Goal: Understand process/instructions: Learn how to perform a task or action

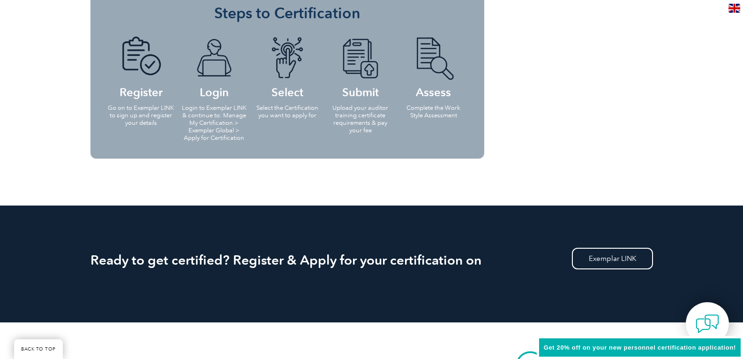
click at [434, 116] on p "Complete the Work Style Assessment" at bounding box center [434, 111] width 68 height 15
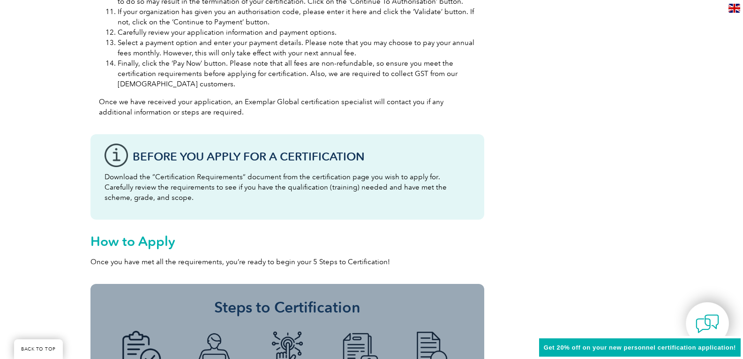
scroll to position [1031, 0]
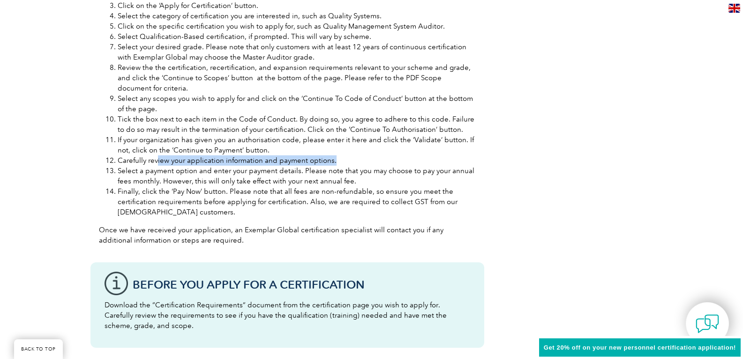
drag, startPoint x: 158, startPoint y: 161, endPoint x: 348, endPoint y: 158, distance: 189.9
click at [348, 158] on li "Carefully review your application information and payment options." at bounding box center [297, 160] width 358 height 10
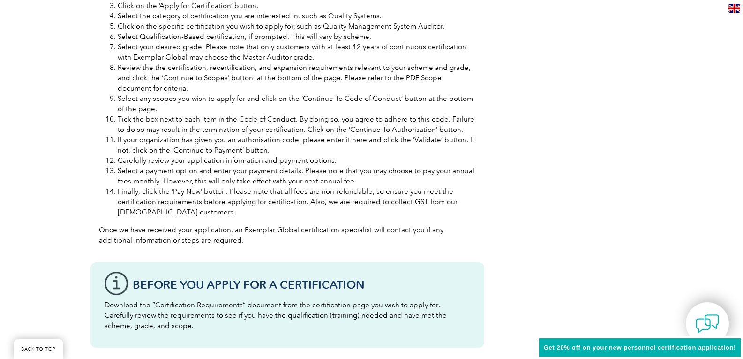
click at [178, 176] on li "Select a payment option and enter your payment details. Please note that you ma…" at bounding box center [297, 175] width 358 height 21
drag, startPoint x: 154, startPoint y: 192, endPoint x: 234, endPoint y: 193, distance: 79.7
click at [235, 192] on li "Finally, click the ‘Pay Now’ button. Please note that all fees are non-refundab…" at bounding box center [297, 201] width 358 height 31
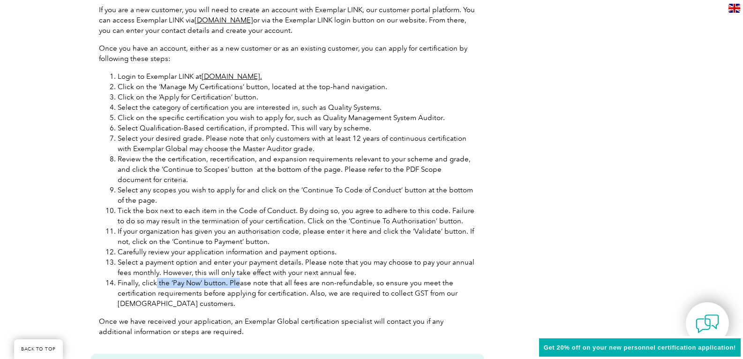
scroll to position [938, 0]
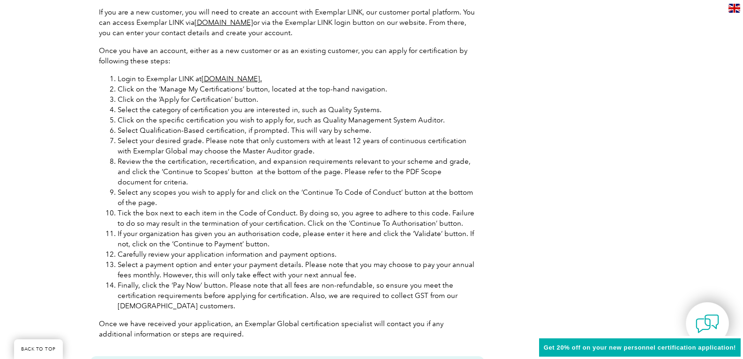
click at [229, 201] on li "Select any scopes you wish to apply for and click on the ‘Continue To Code of C…" at bounding box center [297, 197] width 358 height 21
drag, startPoint x: 152, startPoint y: 142, endPoint x: 271, endPoint y: 143, distance: 119.1
click at [271, 143] on li "Select your desired grade. Please note that only customers with at least 12 yea…" at bounding box center [297, 145] width 358 height 21
click at [274, 152] on li "Select your desired grade. Please note that only customers with at least 12 yea…" at bounding box center [297, 145] width 358 height 21
drag, startPoint x: 237, startPoint y: 113, endPoint x: 366, endPoint y: 113, distance: 128.9
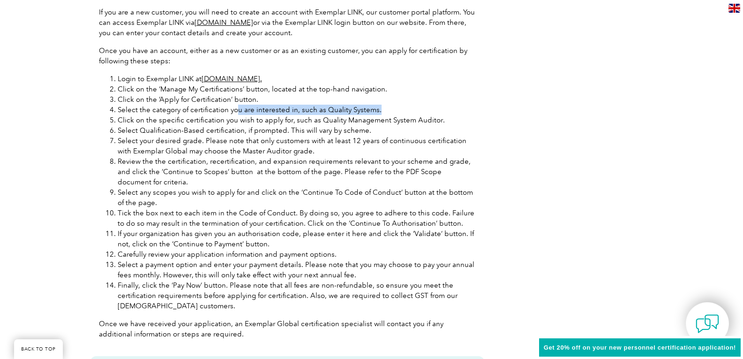
click at [377, 108] on li "Select the category of certification you are interested in, such as Quality Sys…" at bounding box center [297, 110] width 358 height 10
drag, startPoint x: 281, startPoint y: 124, endPoint x: 342, endPoint y: 123, distance: 60.9
click at [342, 123] on li "Click on the specific certification you wish to apply for, such as Quality Mana…" at bounding box center [297, 120] width 358 height 10
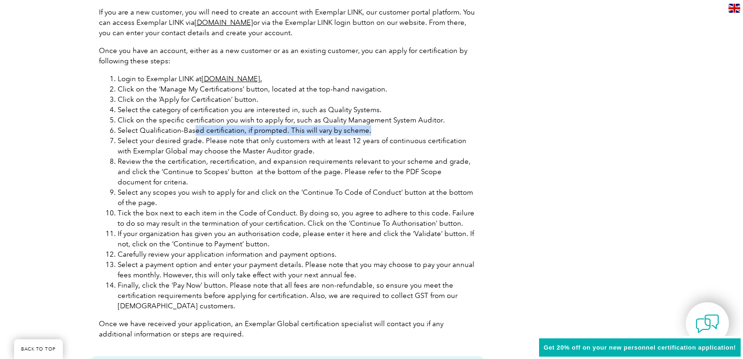
drag, startPoint x: 194, startPoint y: 135, endPoint x: 364, endPoint y: 130, distance: 169.7
click at [364, 130] on li "Select Qualification-Based certification, if prompted. This will vary by scheme." at bounding box center [297, 130] width 358 height 10
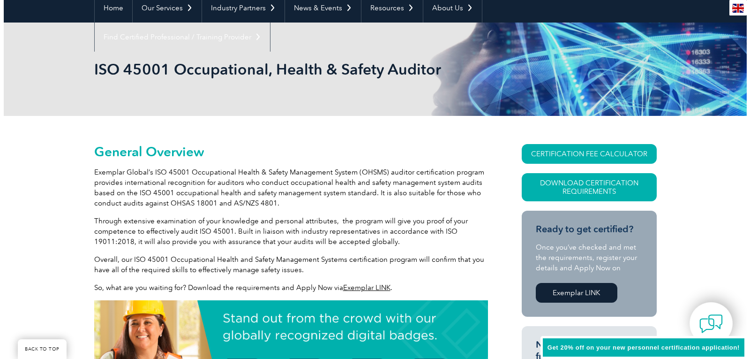
scroll to position [94, 0]
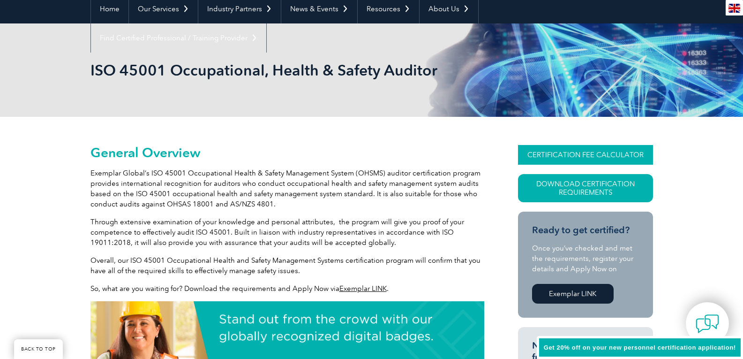
click at [562, 156] on link "CERTIFICATION FEE CALCULATOR" at bounding box center [585, 155] width 135 height 20
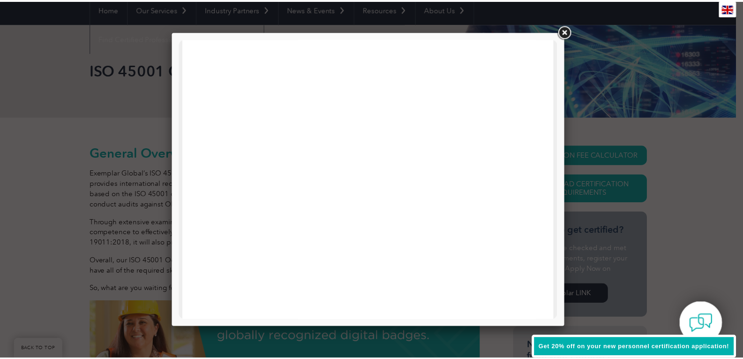
scroll to position [447, 0]
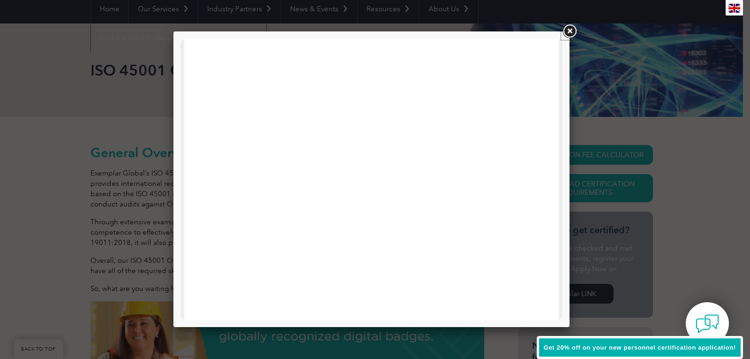
click at [571, 35] on link at bounding box center [569, 31] width 17 height 17
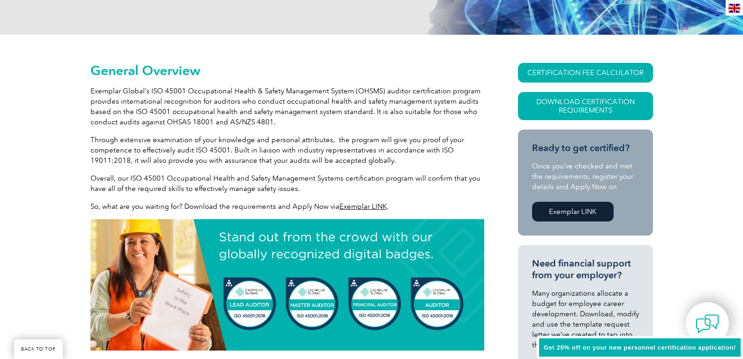
scroll to position [328, 0]
